Goal: Navigation & Orientation: Find specific page/section

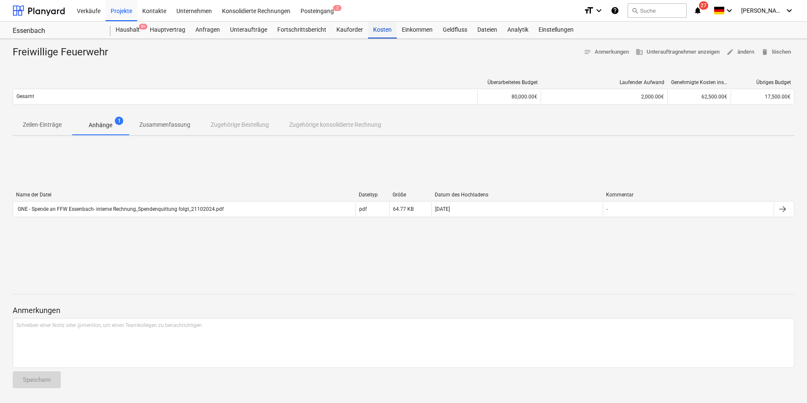
click at [374, 29] on div "Kosten" at bounding box center [382, 30] width 29 height 17
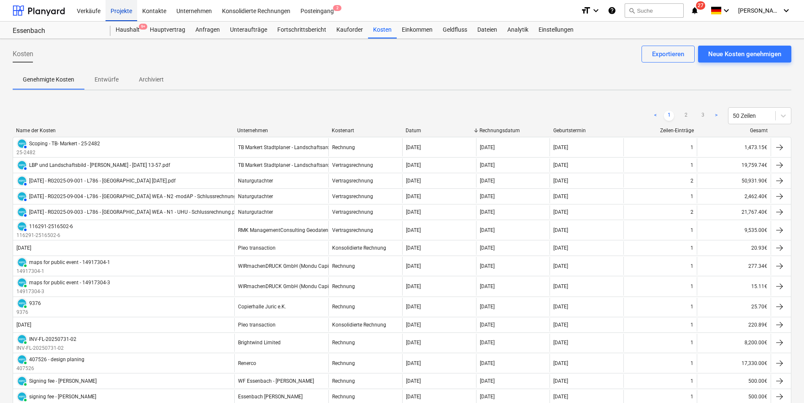
click at [123, 10] on div "Projekte" at bounding box center [122, 11] width 32 height 22
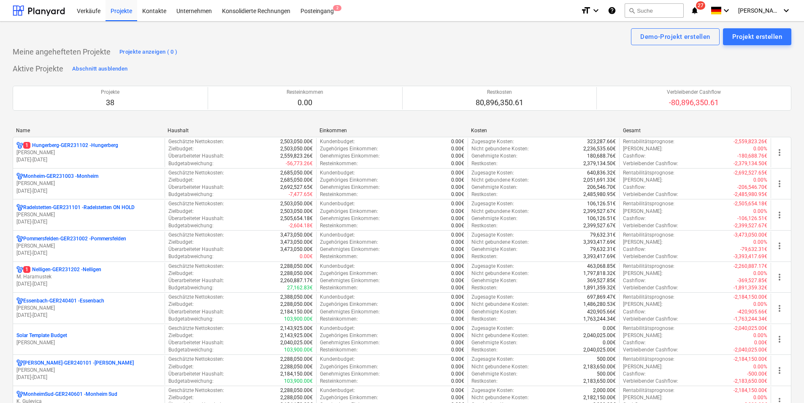
click at [60, 130] on div "Name" at bounding box center [88, 130] width 145 height 6
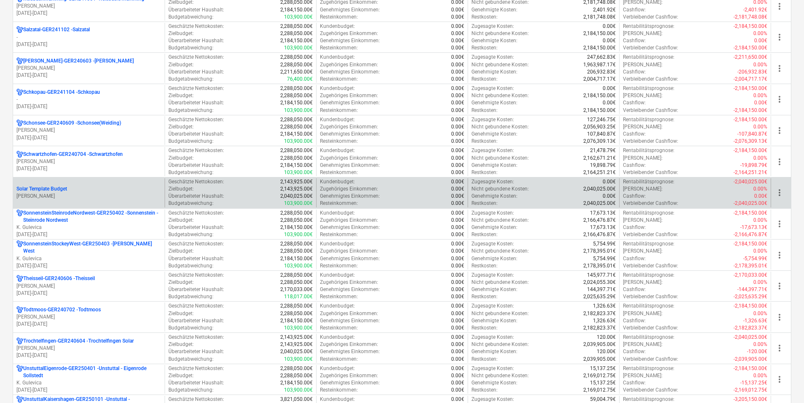
scroll to position [844, 0]
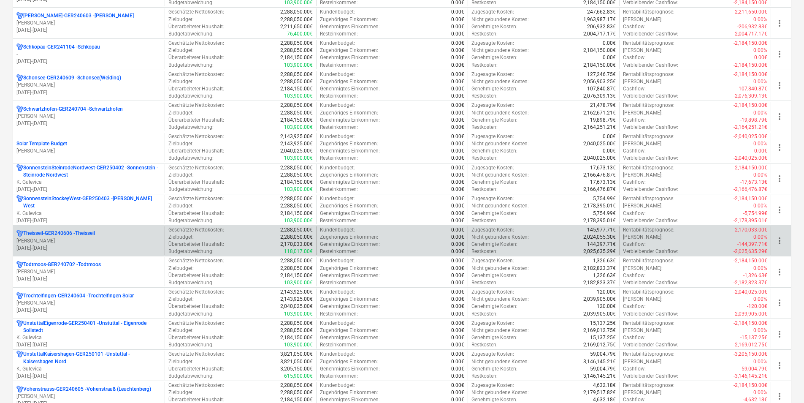
click at [49, 234] on p "Theisseil-GER240606 - Theisseil" at bounding box center [59, 233] width 72 height 7
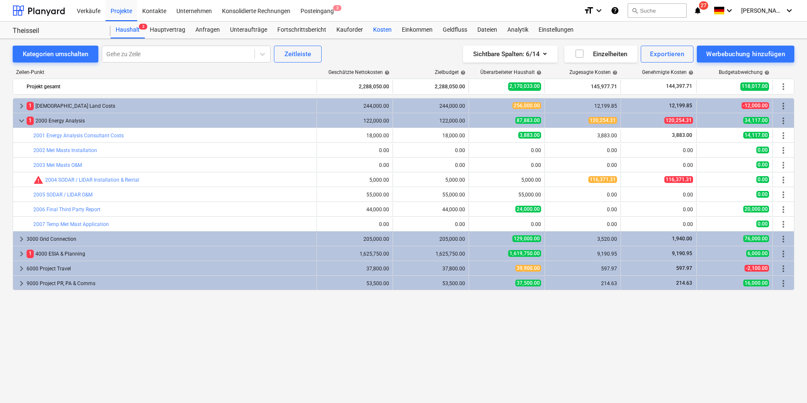
click at [371, 27] on div "Kosten" at bounding box center [382, 30] width 29 height 17
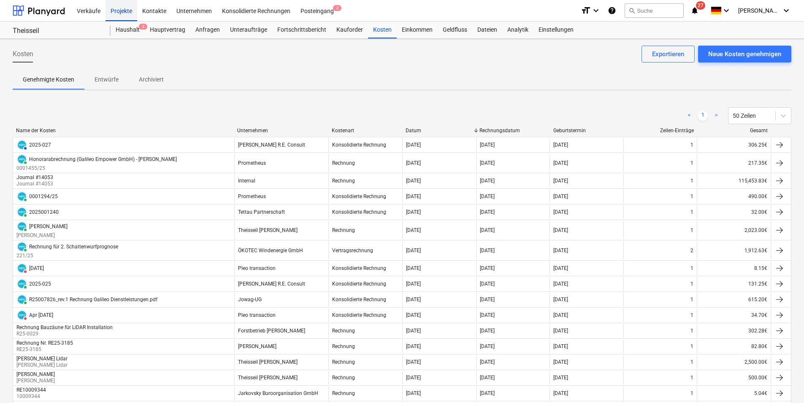
click at [124, 8] on div "Projekte" at bounding box center [122, 11] width 32 height 22
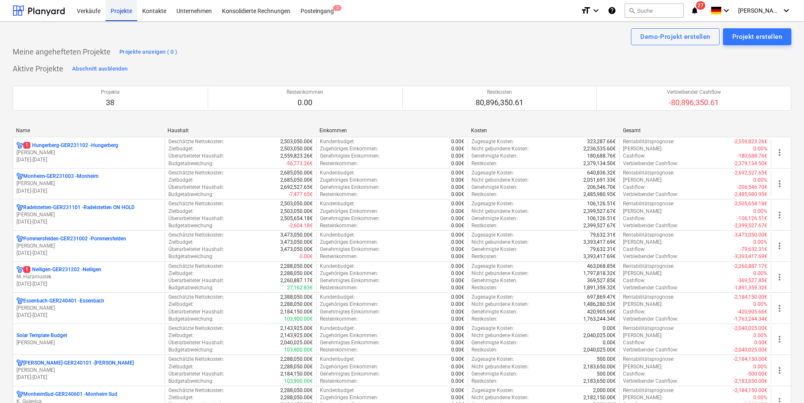
click at [124, 11] on div "Projekte" at bounding box center [122, 11] width 32 height 22
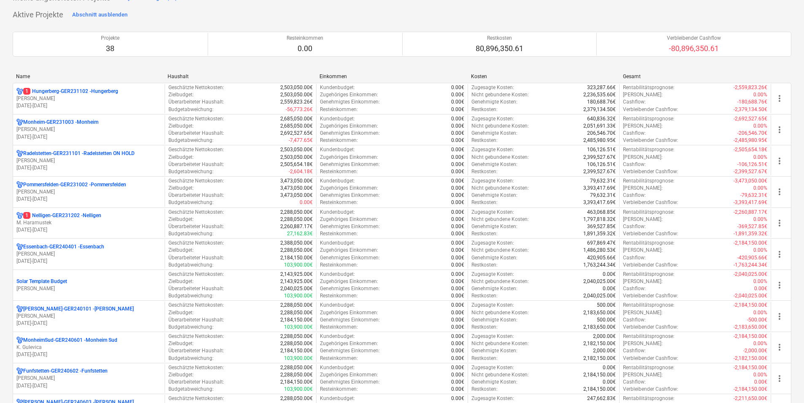
scroll to position [42, 0]
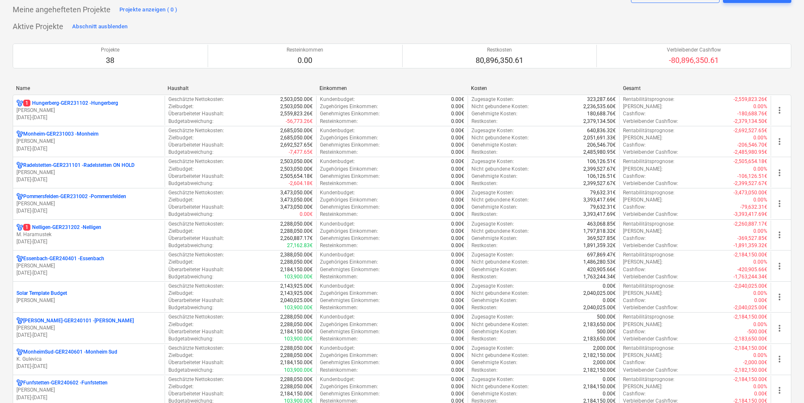
click at [38, 86] on div "Name" at bounding box center [88, 88] width 145 height 6
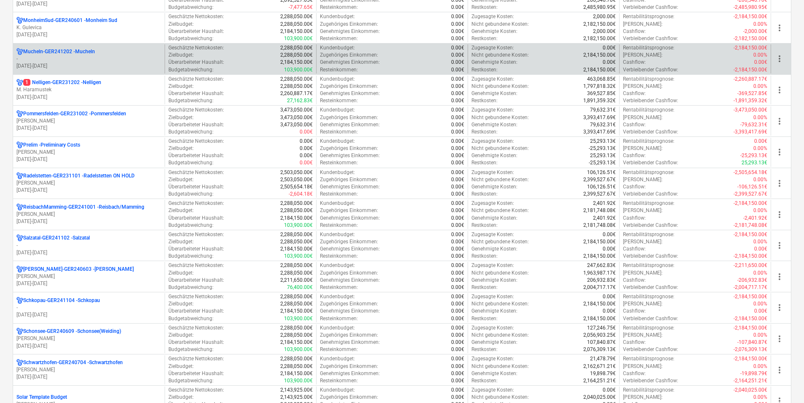
scroll to position [675, 0]
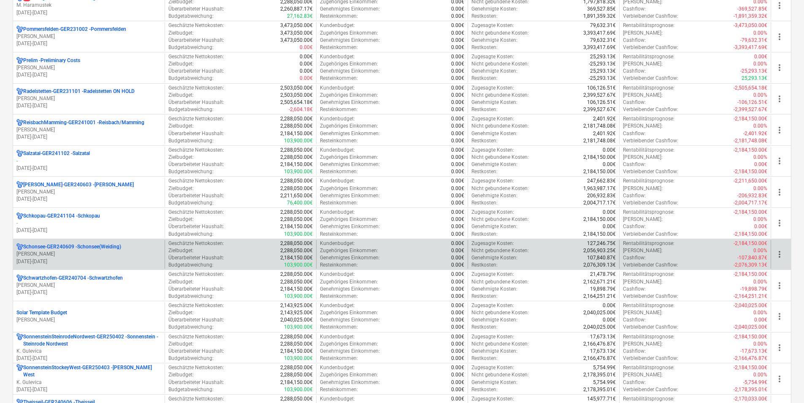
click at [55, 247] on p "Schonsee-GER240609 - Schonsee(Weiding)" at bounding box center [72, 246] width 98 height 7
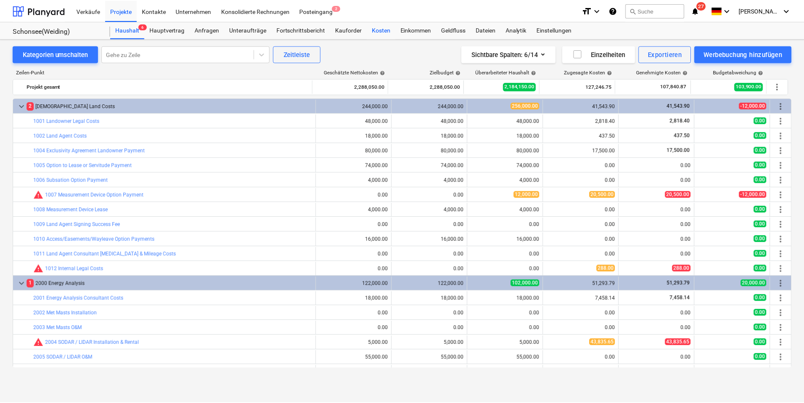
scroll to position [218, 0]
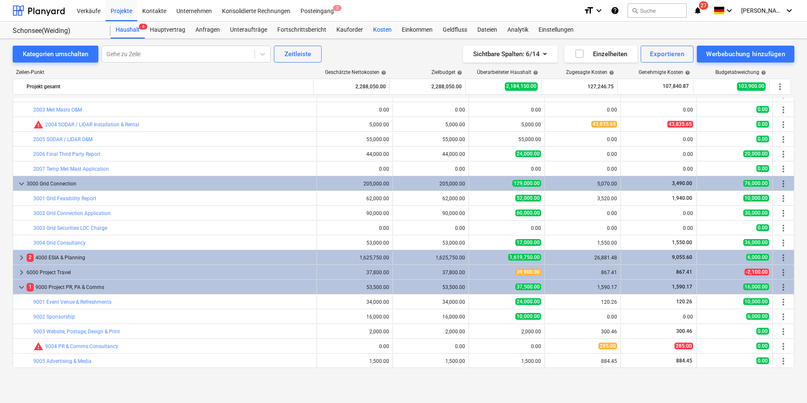
click at [377, 30] on div "Kosten" at bounding box center [382, 30] width 29 height 17
